Goal: Transaction & Acquisition: Purchase product/service

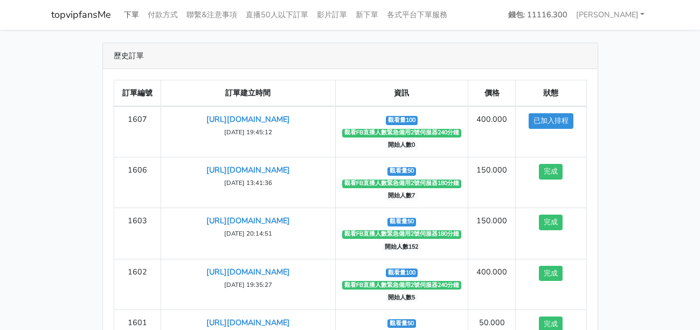
drag, startPoint x: 0, startPoint y: 0, endPoint x: 131, endPoint y: 17, distance: 132.5
click at [131, 16] on link "下單" at bounding box center [132, 14] width 24 height 21
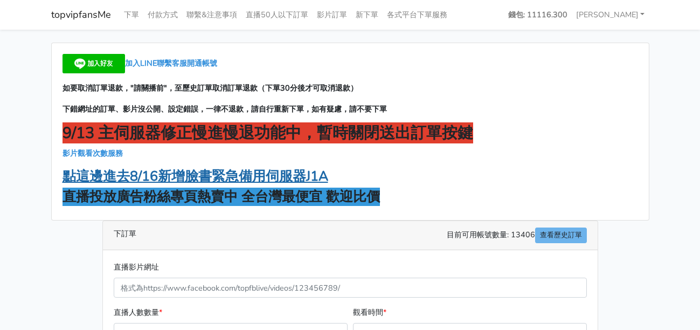
click at [245, 176] on strong "點這邊進去8/16新增臉書緊急備用伺服器J1A" at bounding box center [196, 176] width 266 height 18
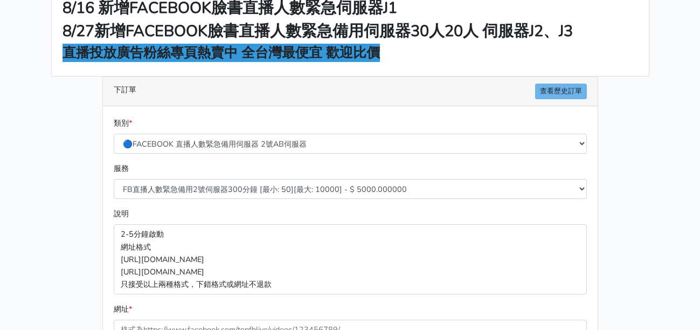
scroll to position [108, 0]
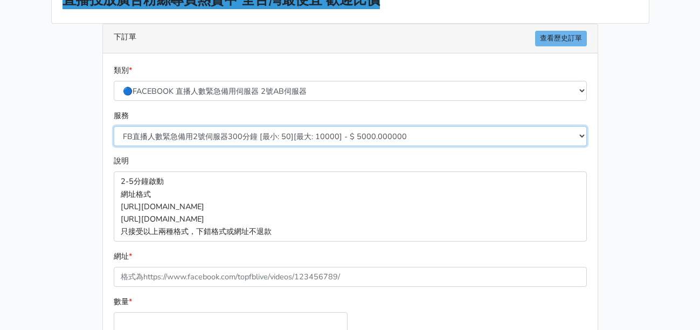
drag, startPoint x: 275, startPoint y: 134, endPoint x: 273, endPoint y: 168, distance: 33.5
click at [275, 134] on select "FB直播人數緊急備用2號伺服器300分鐘 [最小: 50][最大: 10000] - $ 5000.000000 FB直播人數緊急備用2號伺服器60分鐘 [最…" at bounding box center [350, 136] width 473 height 20
click at [260, 136] on select "FB直播人數緊急備用2號伺服器300分鐘 [最小: 50][最大: 10000] - $ 5000.000000 FB直播人數緊急備用2號伺服器60分鐘 [最…" at bounding box center [350, 136] width 473 height 20
select select "577"
click at [114, 126] on select "FB直播人數緊急備用2號伺服器300分鐘 [最小: 50][最大: 10000] - $ 5000.000000 FB直播人數緊急備用2號伺服器60分鐘 [最…" at bounding box center [350, 136] width 473 height 20
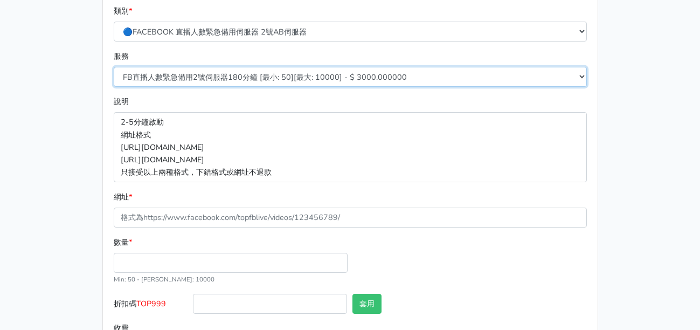
scroll to position [216, 0]
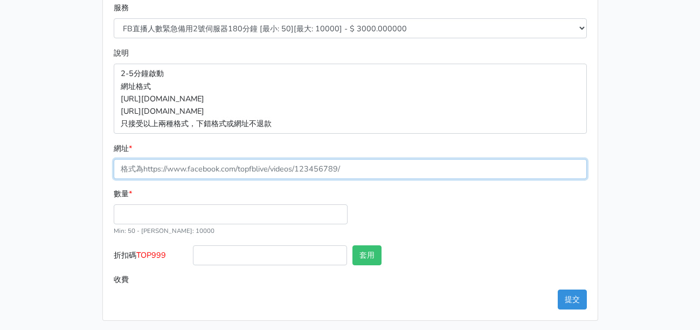
drag, startPoint x: 182, startPoint y: 170, endPoint x: 182, endPoint y: 176, distance: 6.5
click at [182, 169] on input "網址 *" at bounding box center [350, 169] width 473 height 20
paste input "[URL][DOMAIN_NAME]"
type input "[URL][DOMAIN_NAME]"
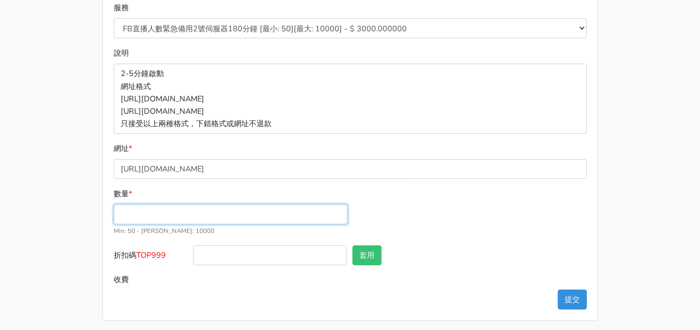
click at [154, 211] on input "數量 *" at bounding box center [231, 214] width 234 height 20
type input "50"
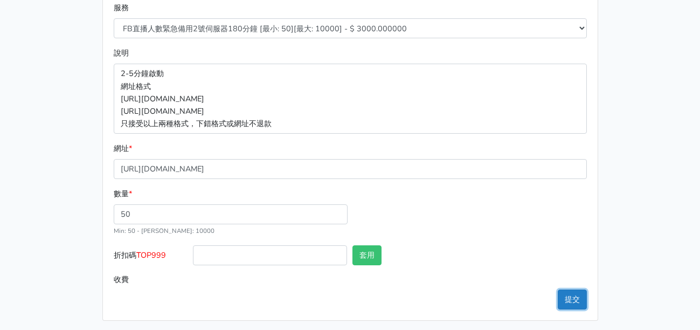
type input "150.000"
click at [569, 300] on button "提交" at bounding box center [572, 299] width 29 height 20
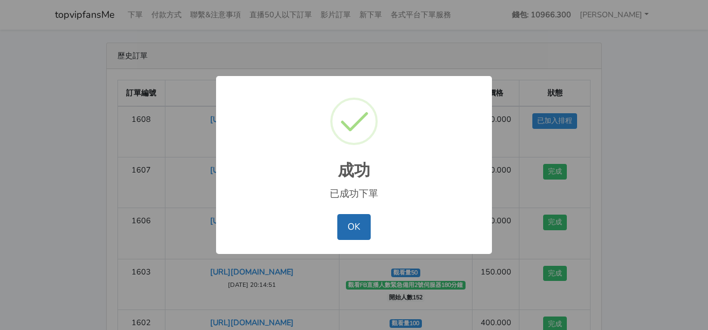
click at [368, 233] on button "OK" at bounding box center [353, 227] width 33 height 26
